Goal: Information Seeking & Learning: Learn about a topic

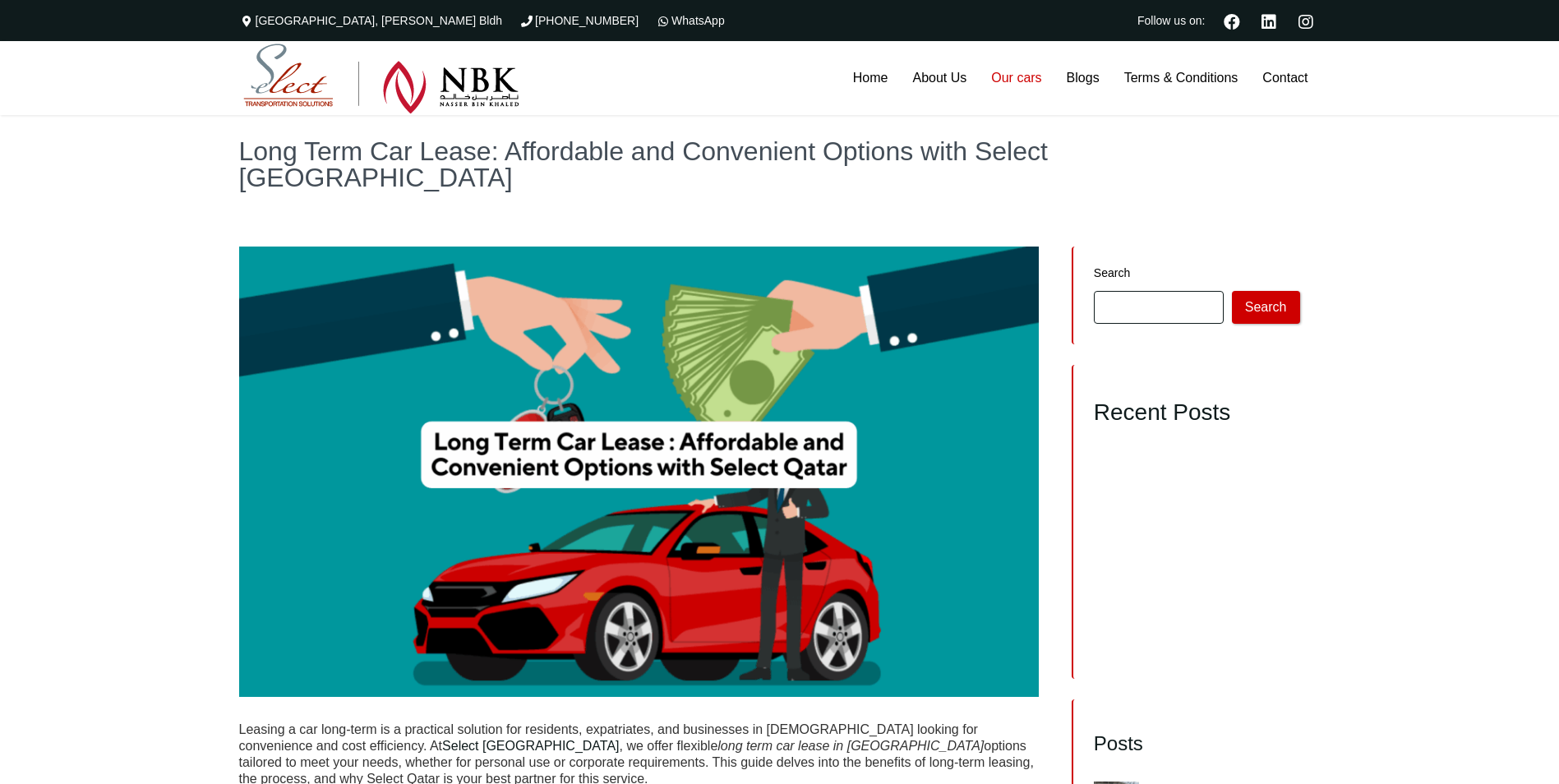
click at [1026, 75] on link "Our cars" at bounding box center [1016, 77] width 75 height 74
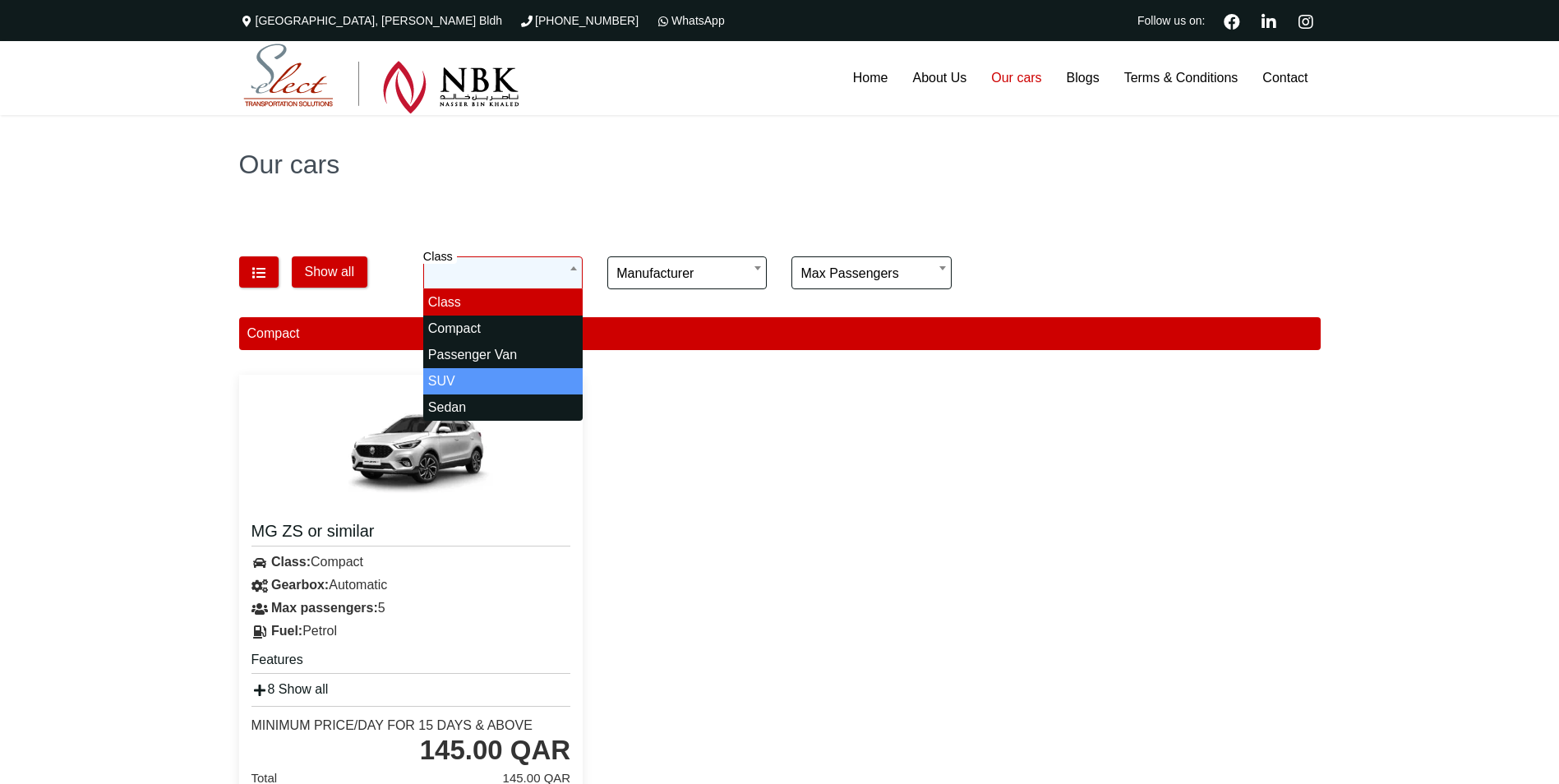
select select "*"
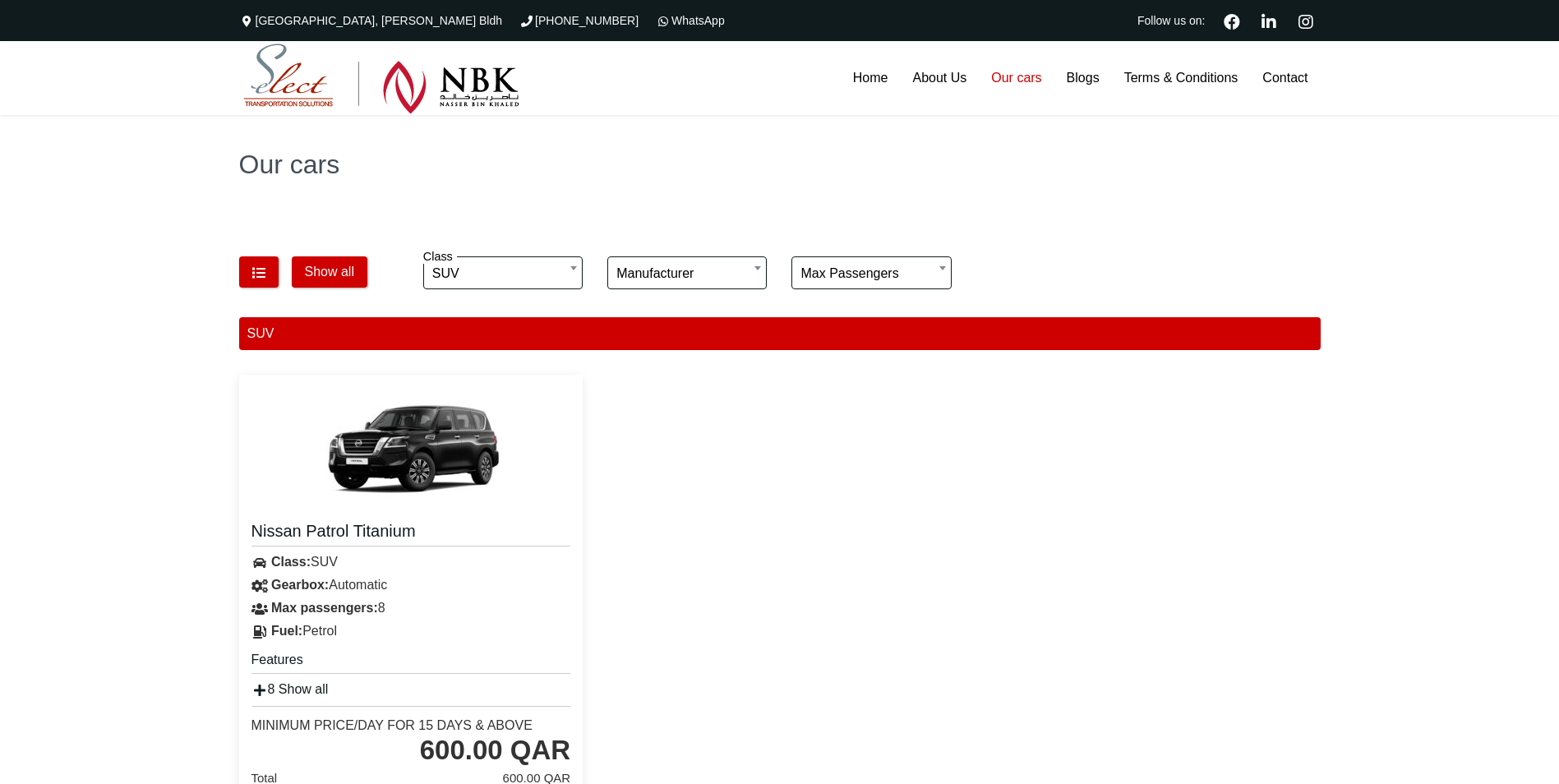
drag, startPoint x: 983, startPoint y: 457, endPoint x: 1016, endPoint y: 457, distance: 33.0
click at [986, 456] on div "Nissan Patrol Titanium Class: SUV Gearbox: Automatic A/C" at bounding box center [780, 617] width 1106 height 510
